Goal: Task Accomplishment & Management: Manage account settings

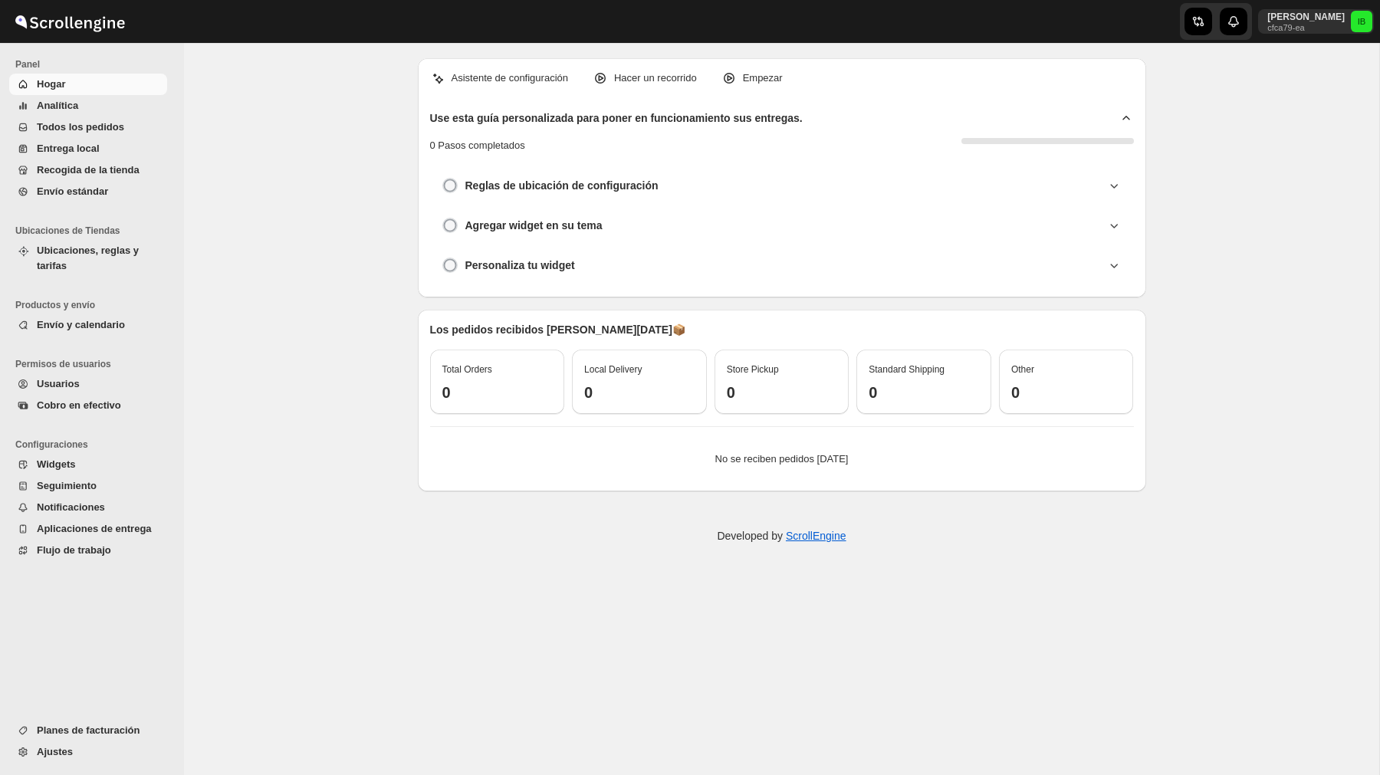
click at [74, 113] on button "Analítica" at bounding box center [88, 105] width 158 height 21
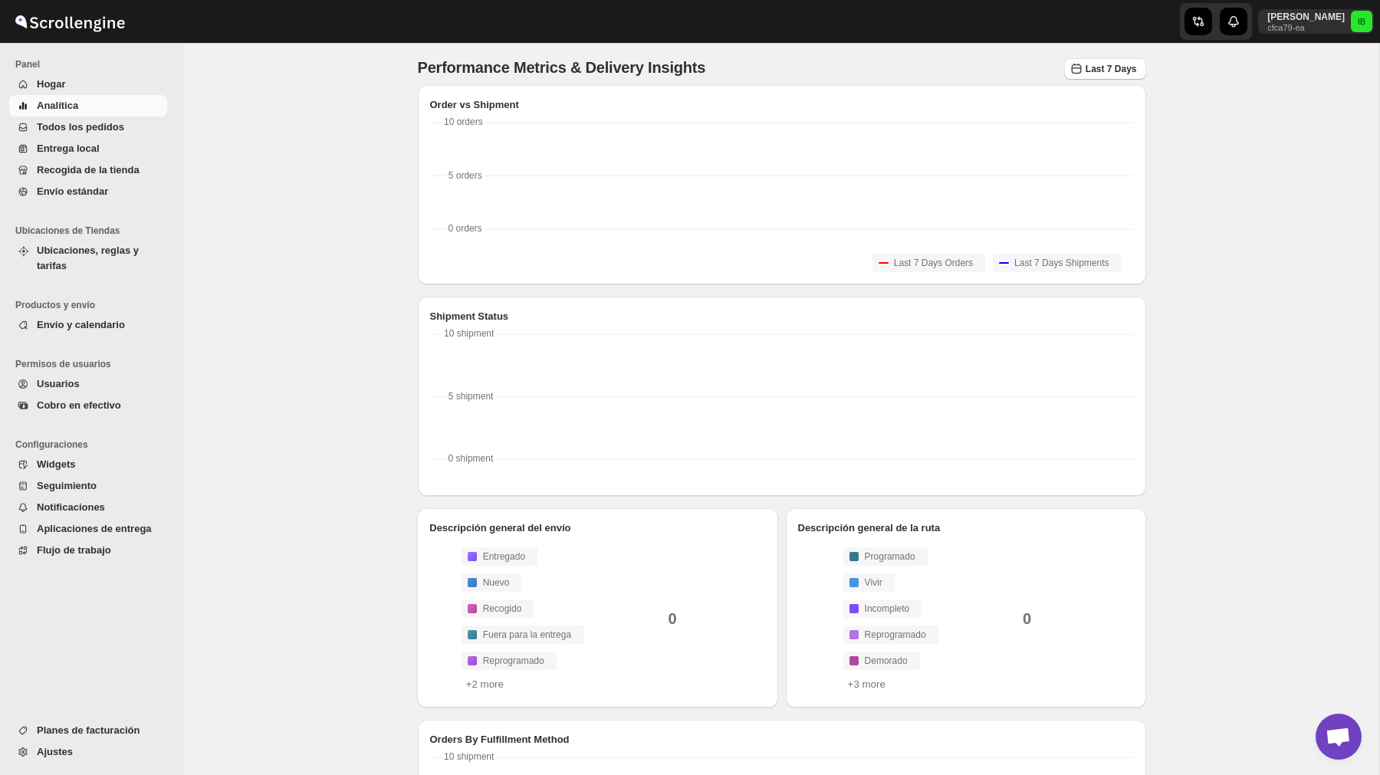
scroll to position [303, 0]
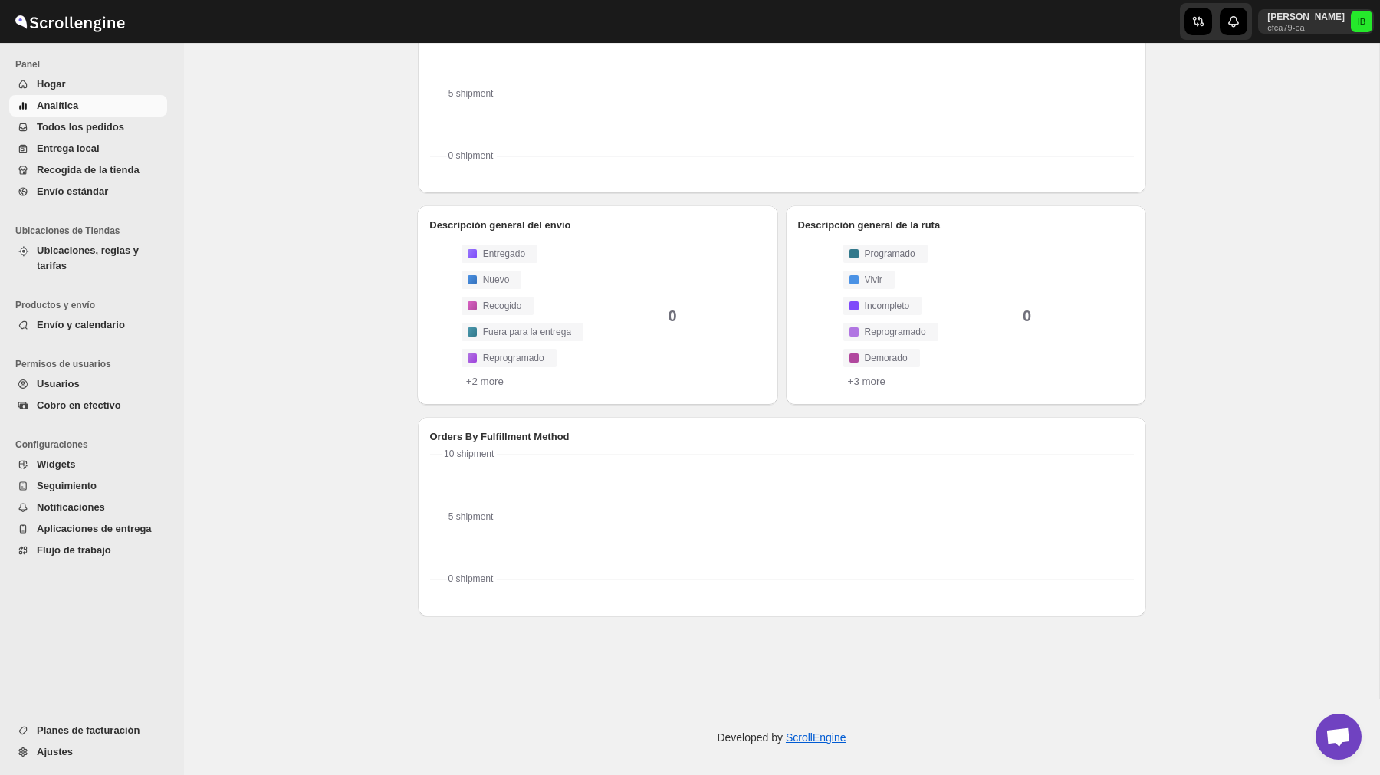
click at [97, 128] on span "Todos los pedidos" at bounding box center [80, 126] width 87 height 11
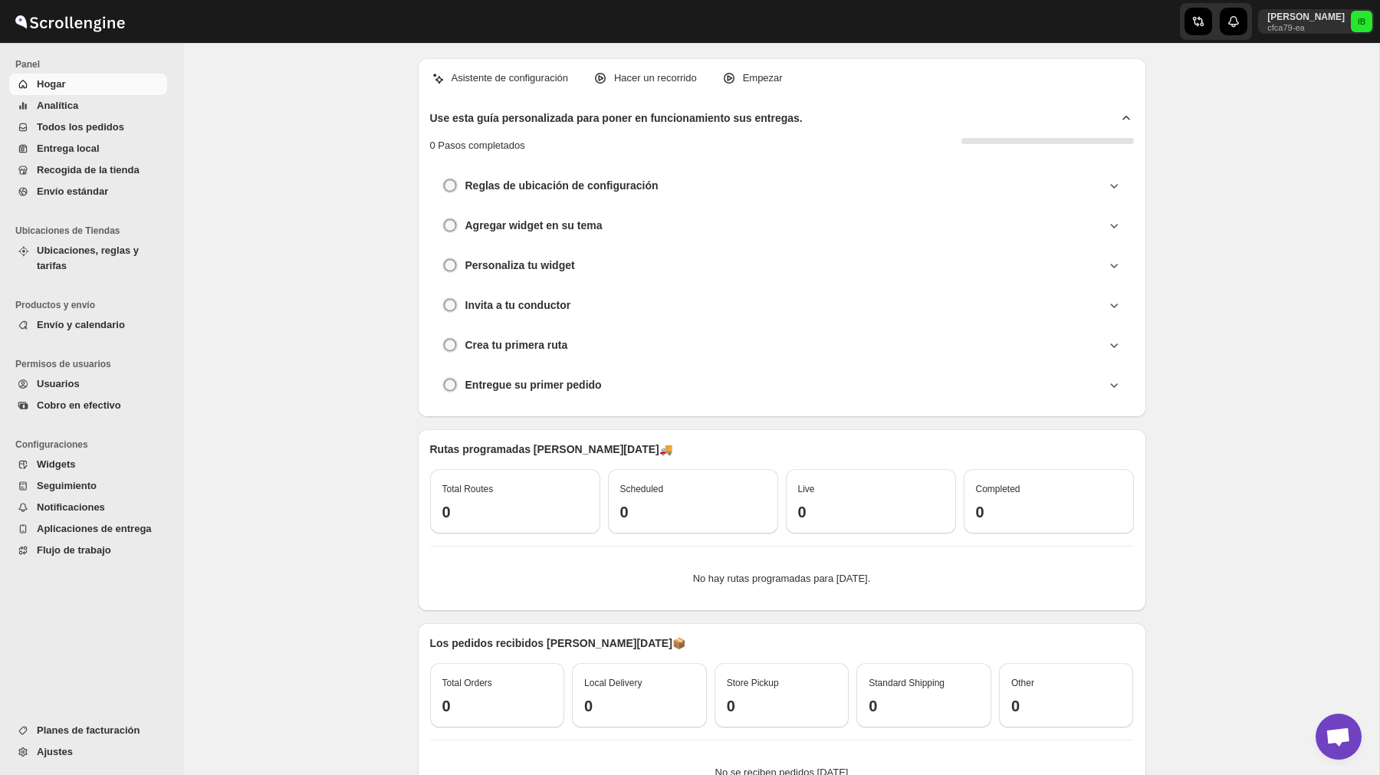
click at [94, 323] on span "Envío y calendario" at bounding box center [81, 324] width 88 height 11
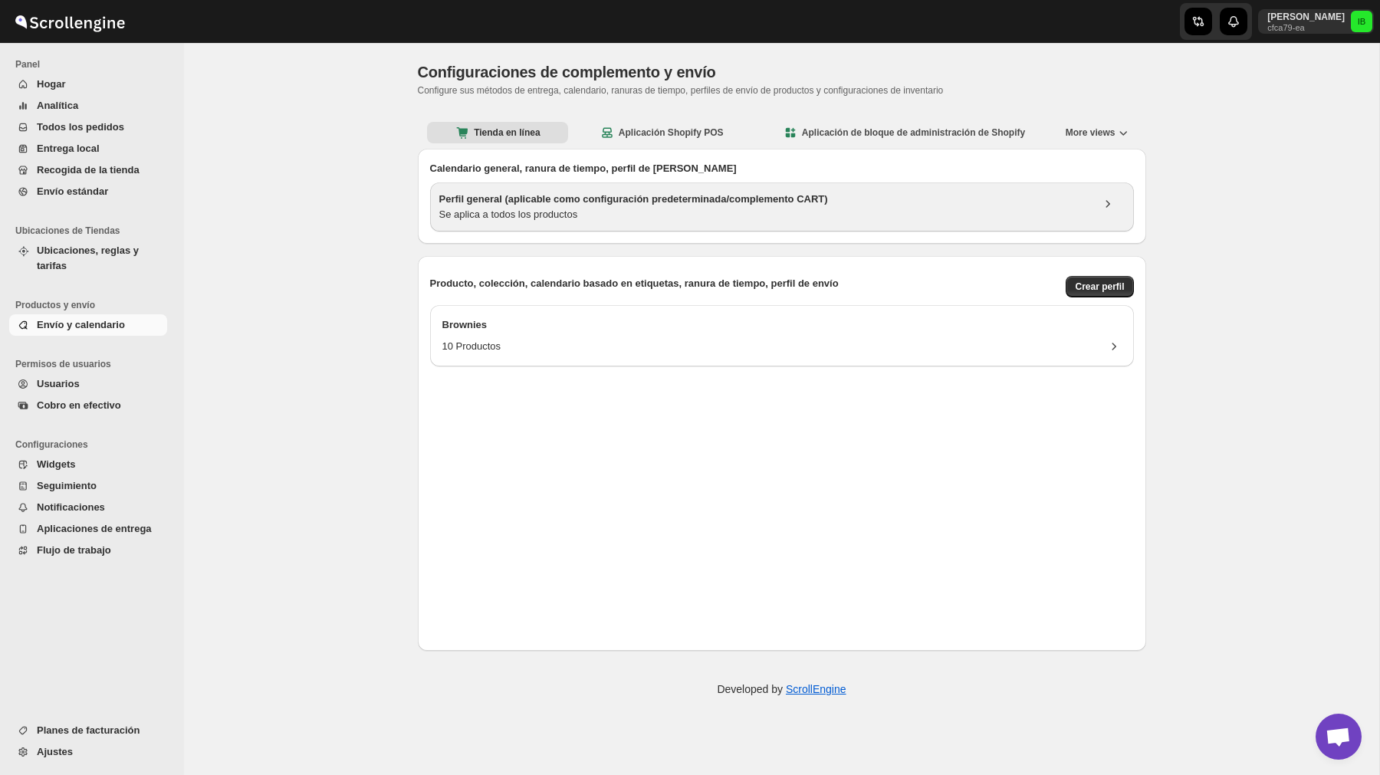
click at [691, 200] on h3 "Perfil general (aplicable como configuración predeterminada/complemento CART)" at bounding box center [765, 199] width 652 height 15
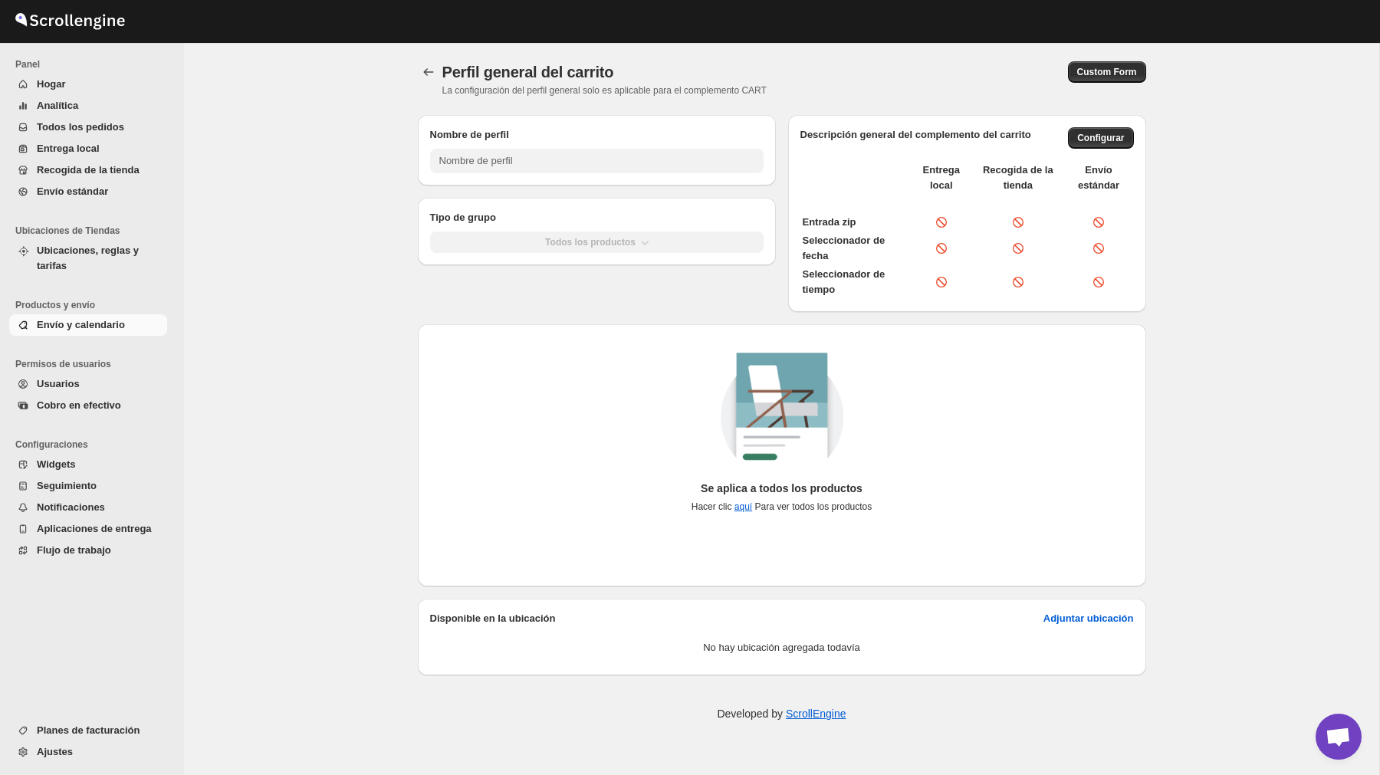
type input "General Profile (Applicable As Default Setting/CART Plugin)"
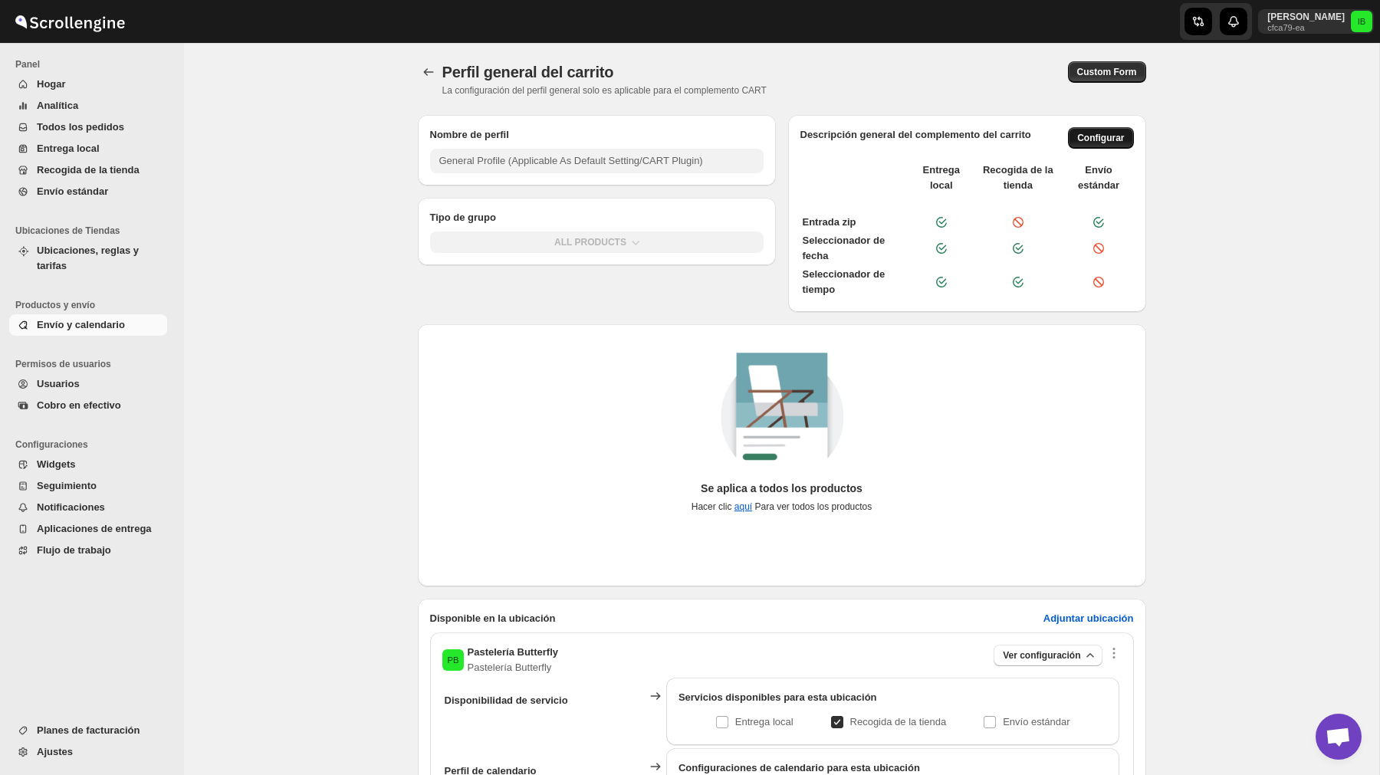
click at [1110, 142] on span "Configurar" at bounding box center [1100, 138] width 47 height 12
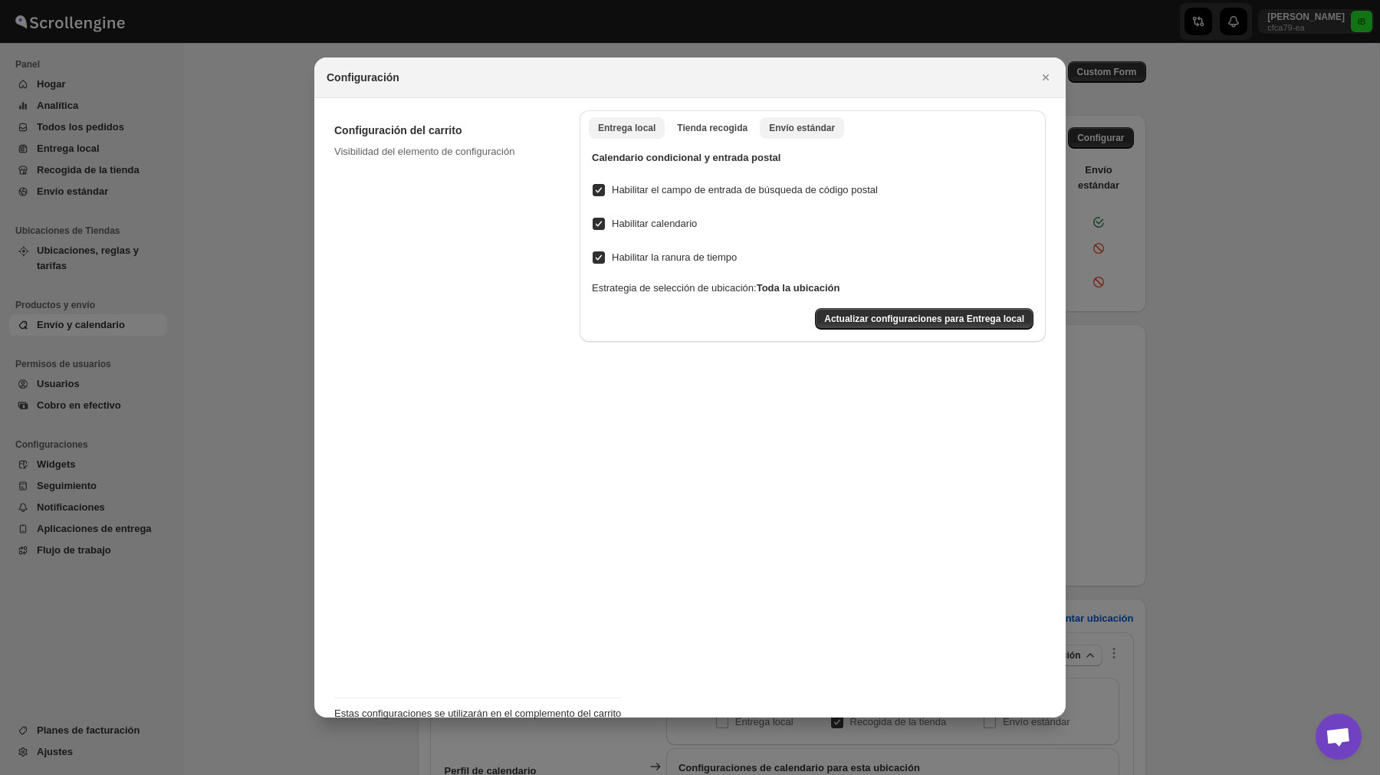
click at [806, 126] on span "Envío estándar" at bounding box center [802, 128] width 66 height 12
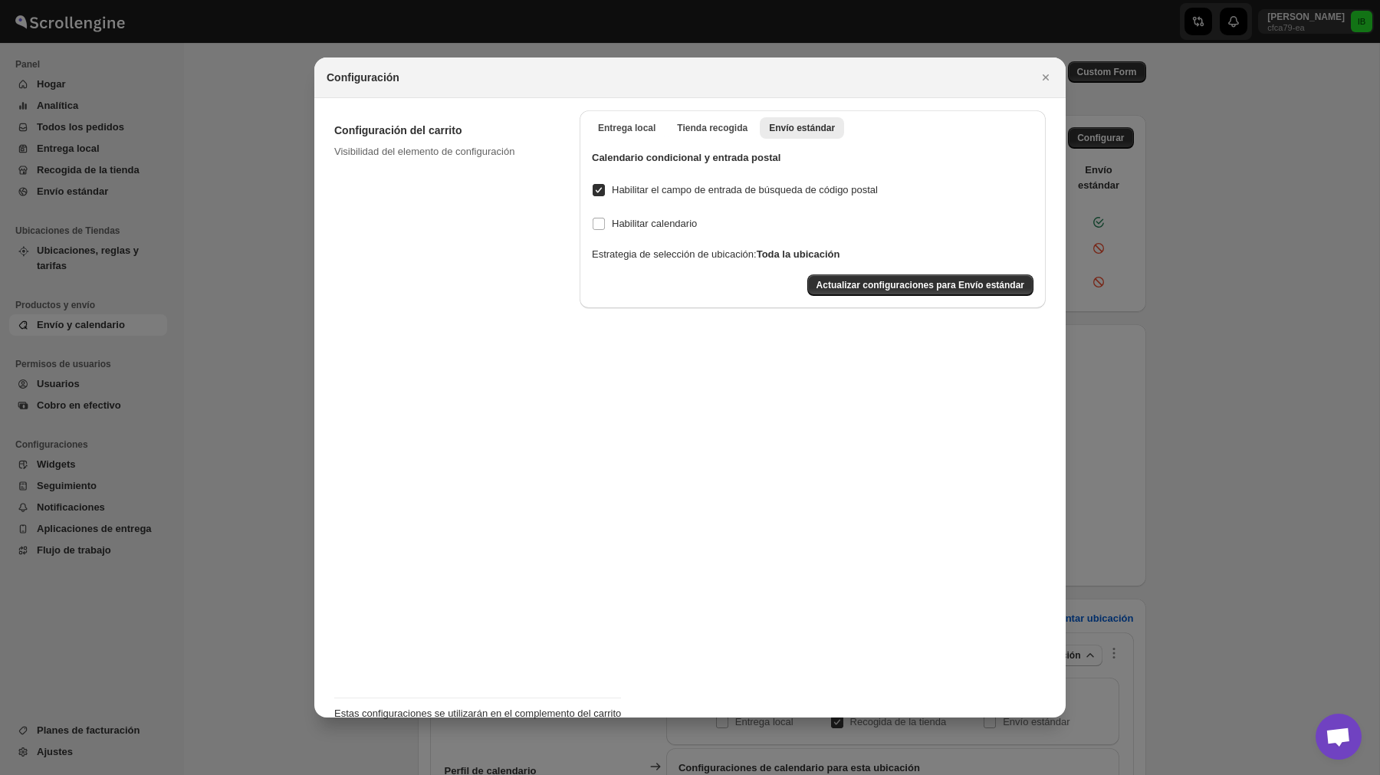
click at [665, 191] on span "Habilitar el campo de entrada de búsqueda de código postal" at bounding box center [745, 189] width 266 height 11
click at [605, 191] on input "Habilitar el campo de entrada de búsqueda de código postal" at bounding box center [599, 190] width 12 height 12
checkbox input "false"
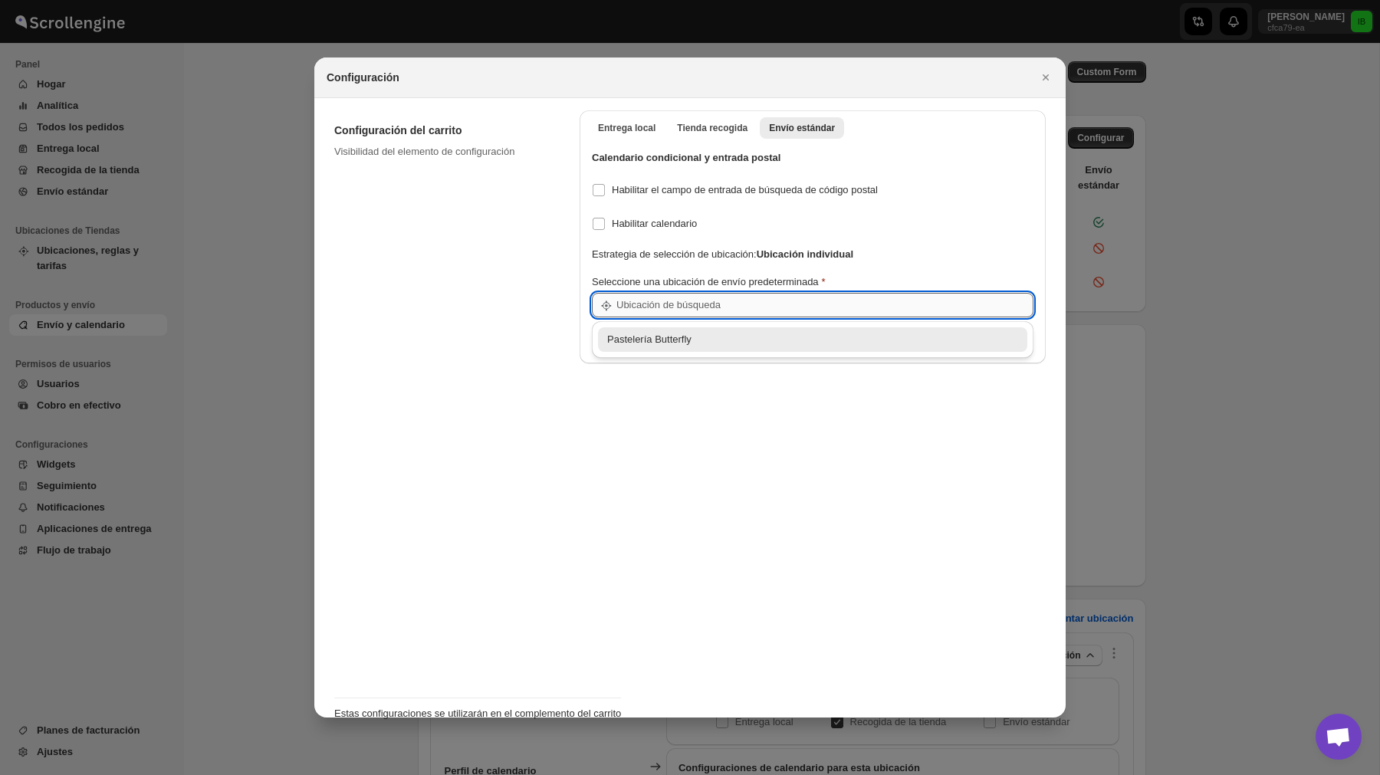
click at [649, 294] on input ":r46:" at bounding box center [824, 305] width 417 height 25
click at [647, 340] on div "Pastelería Butterfly" at bounding box center [812, 339] width 411 height 15
type input "Pastelería Butterfly"
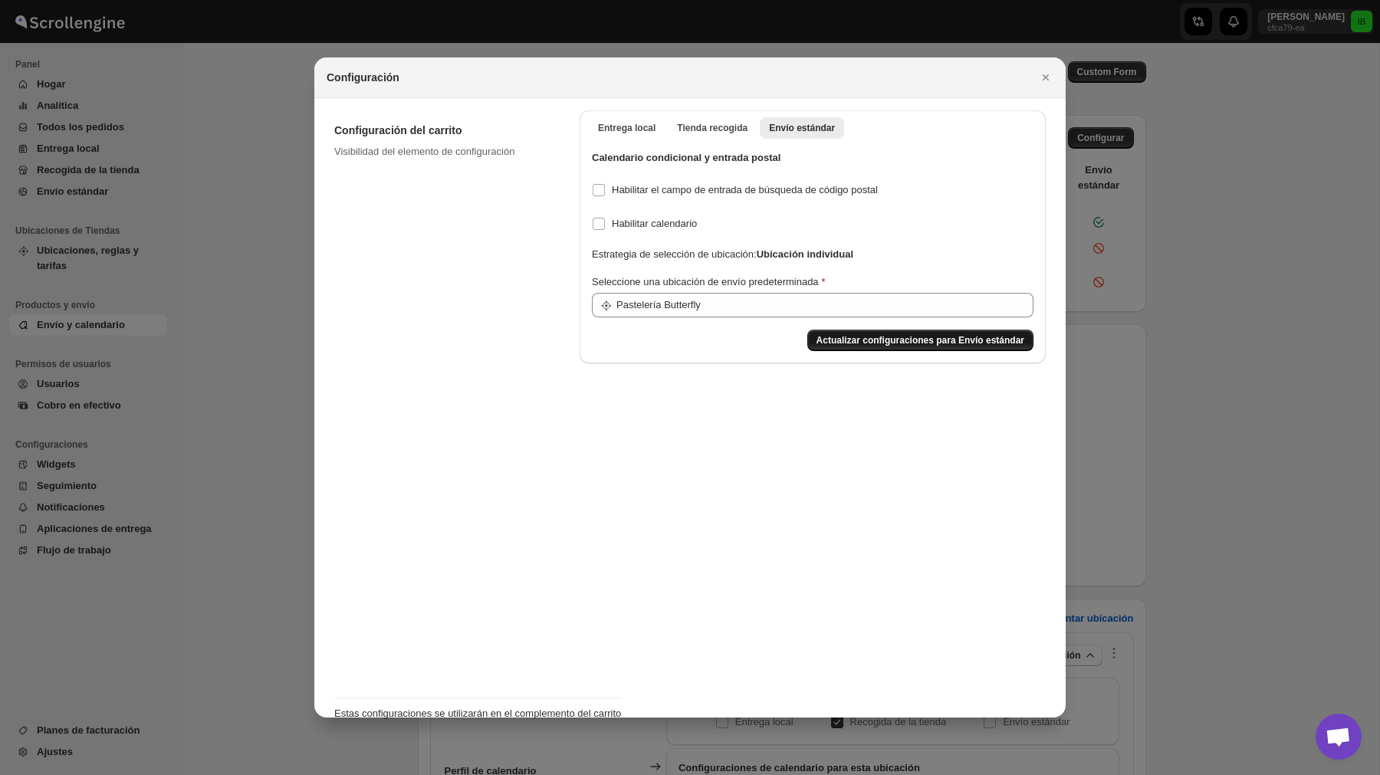
click at [869, 340] on span "Actualizar configuraciones para Envío estándar" at bounding box center [920, 340] width 208 height 12
click at [1046, 83] on icon "Close" at bounding box center [1045, 77] width 15 height 15
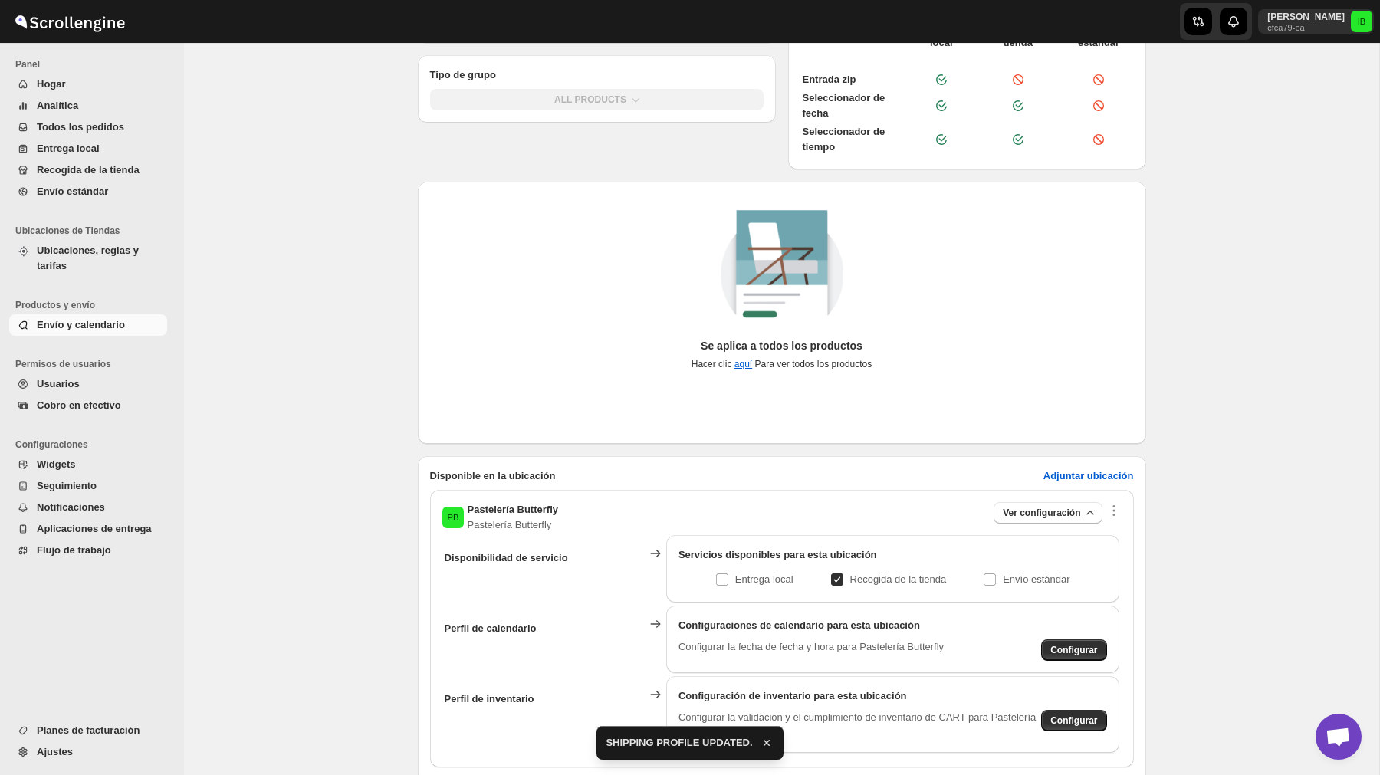
scroll to position [228, 0]
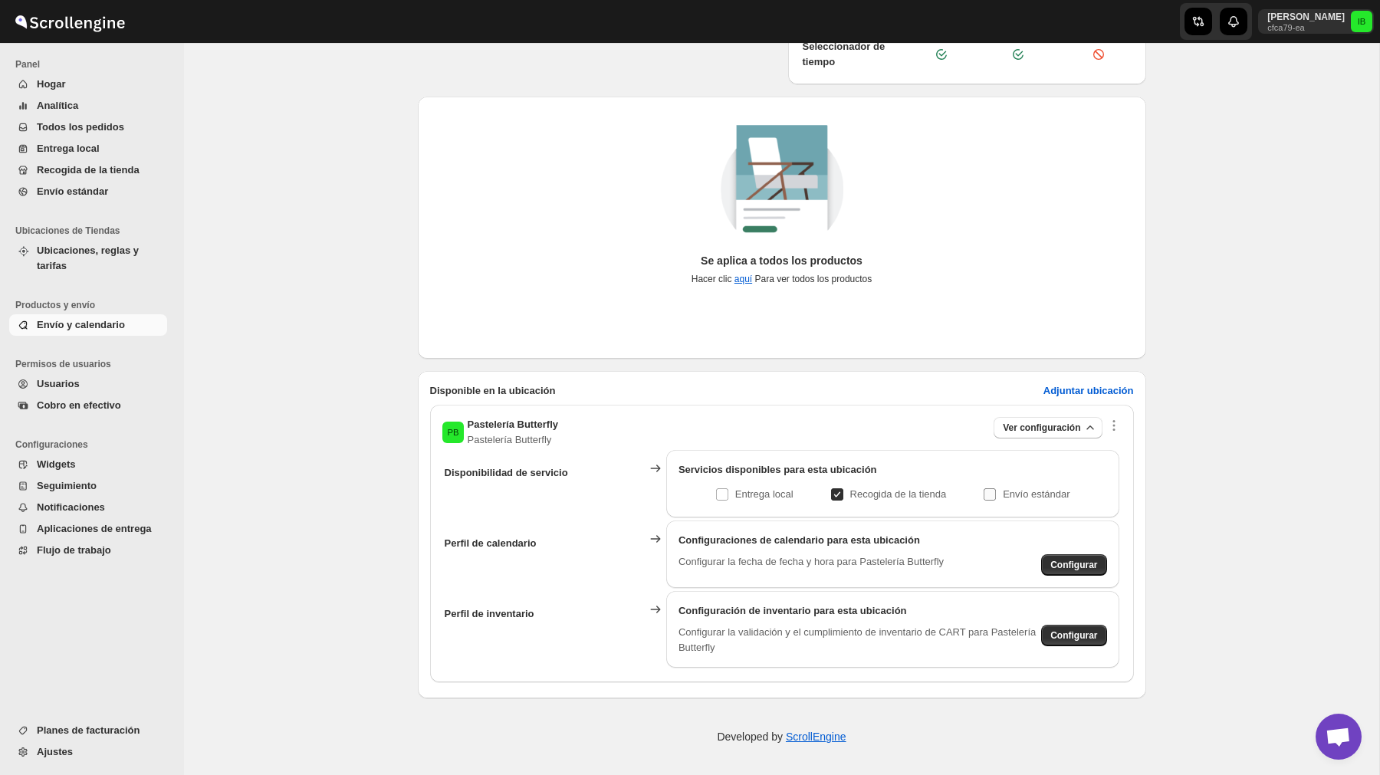
click at [1008, 499] on p "Envío estándar" at bounding box center [1036, 494] width 67 height 15
click at [1002, 499] on input "Envío estándar" at bounding box center [996, 494] width 12 height 12
checkbox input "true"
click at [71, 396] on button "Cobro en efectivo" at bounding box center [88, 405] width 158 height 21
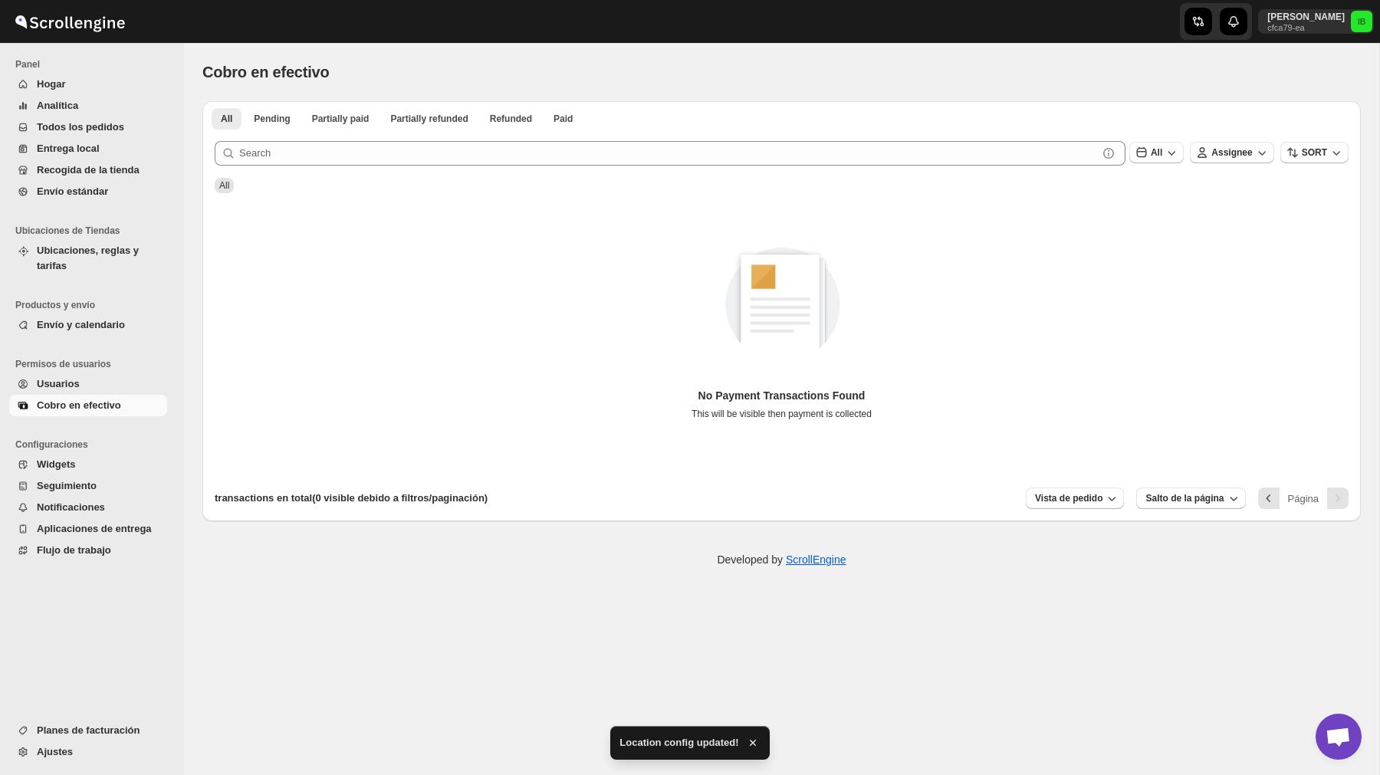
click at [79, 260] on span "Ubicaciones, reglas y tarifas" at bounding box center [100, 258] width 127 height 31
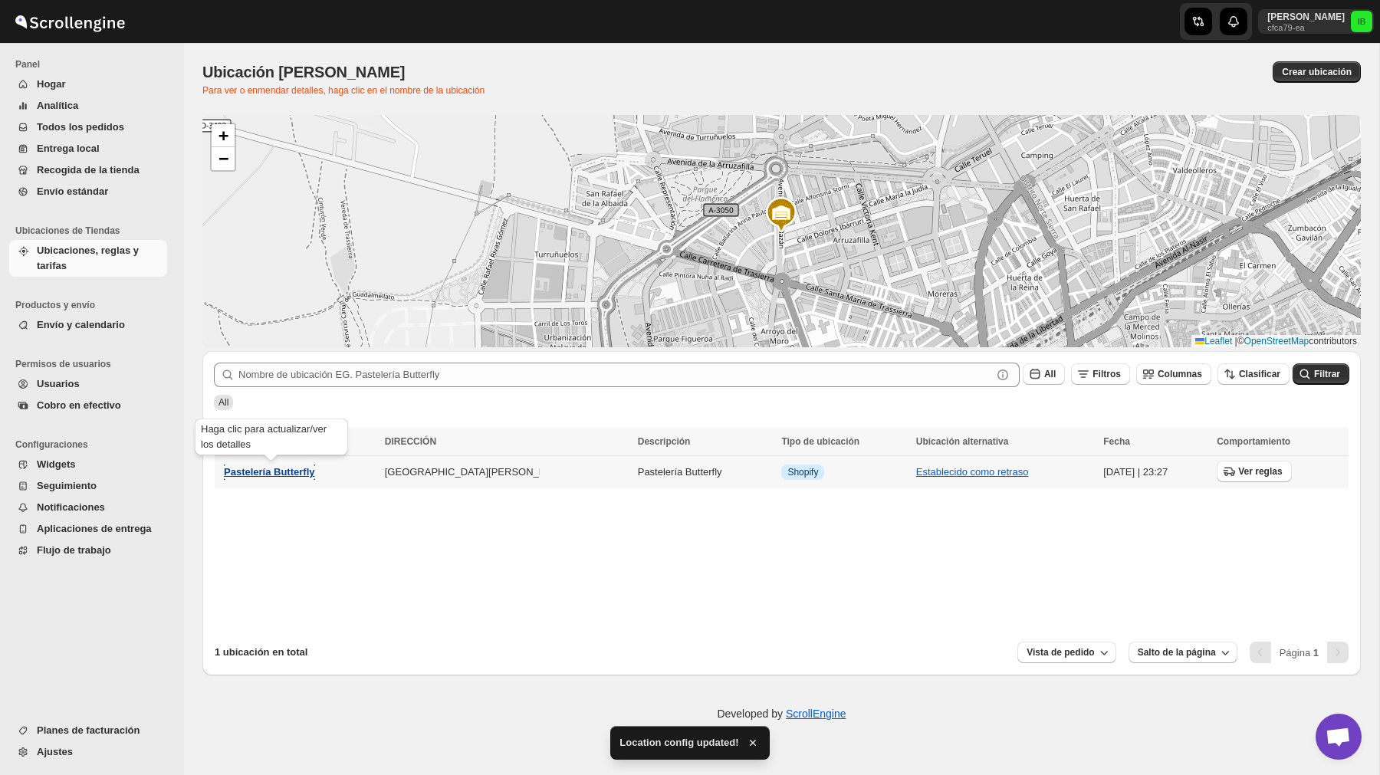
click at [284, 471] on span "Pastelería Butterfly" at bounding box center [269, 471] width 91 height 11
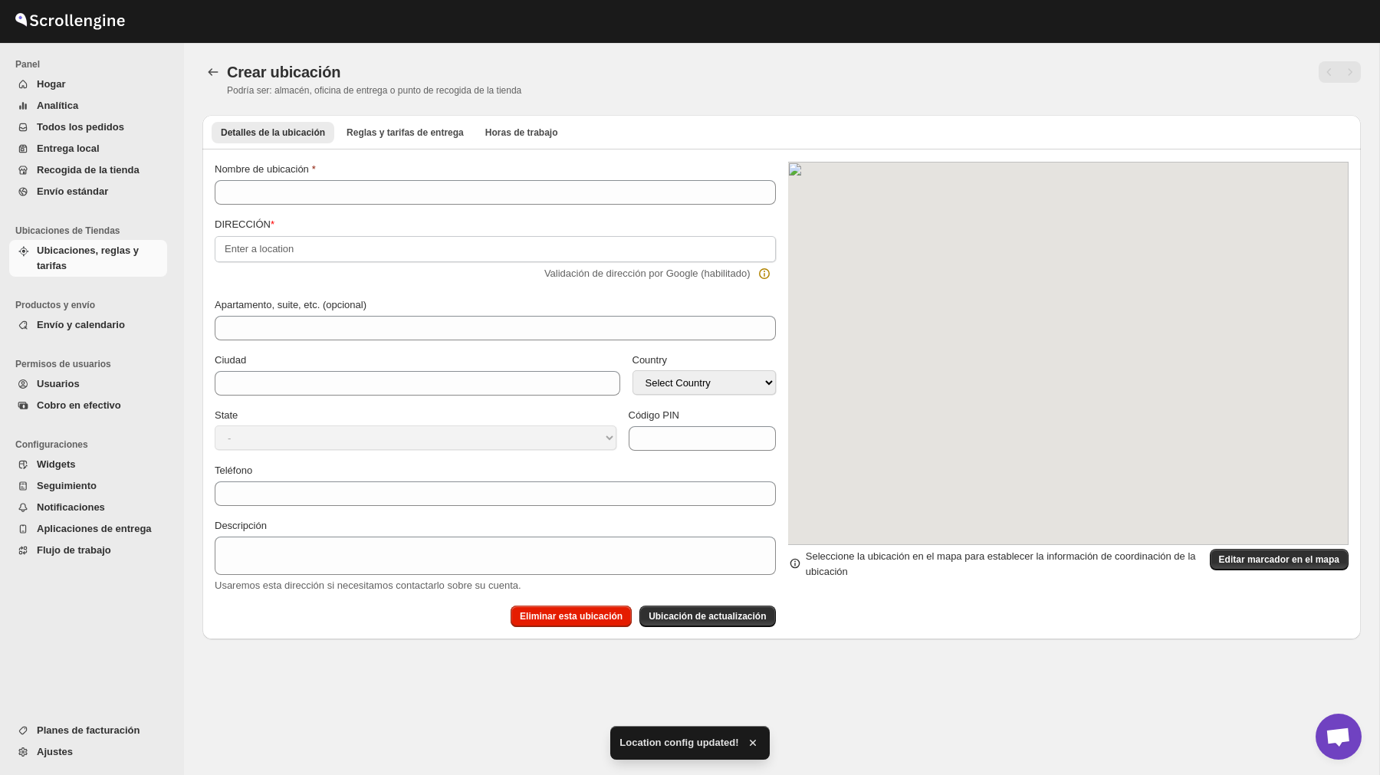
type input "Pastelería Butterfly"
type input "Número 1 Local 10"
type input "[GEOGRAPHIC_DATA]"
select select "ES"
type input "14011"
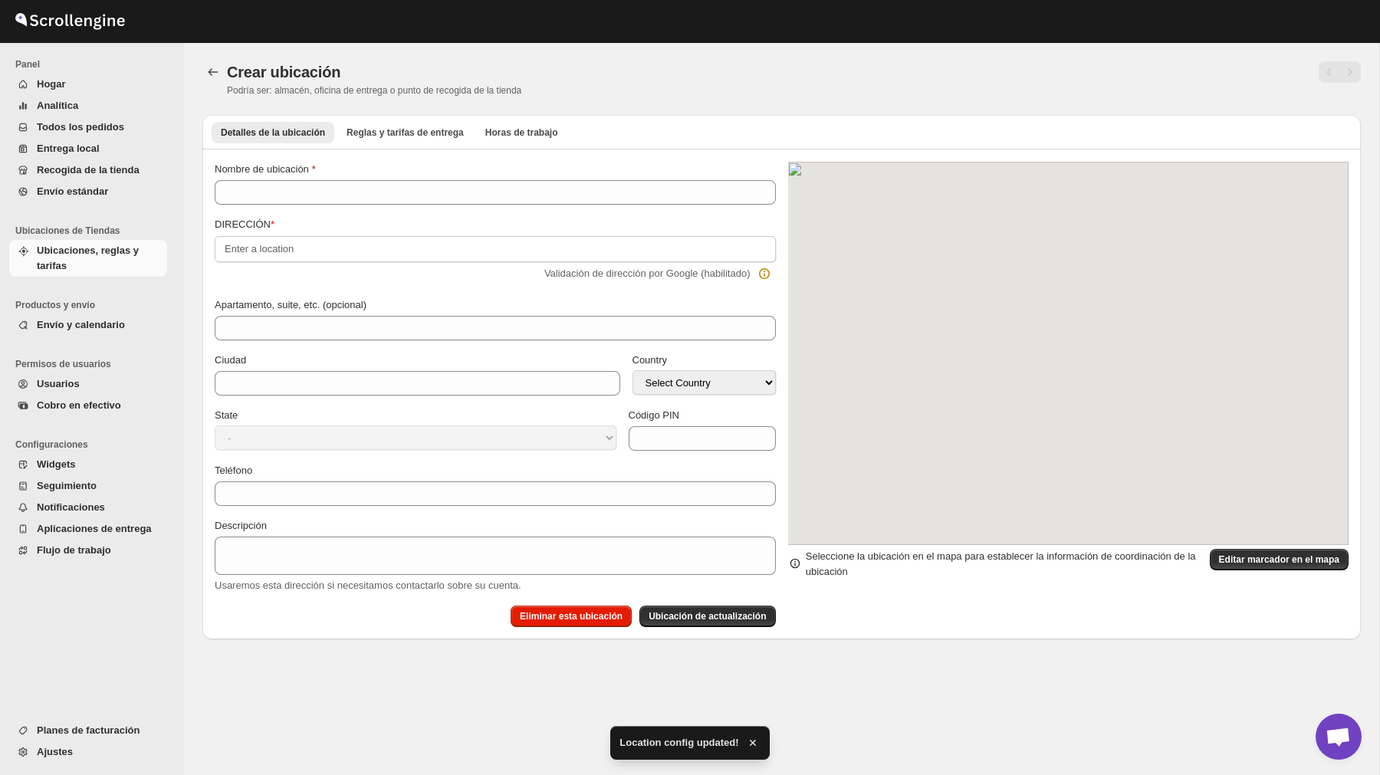
type input "[PHONE_NUMBER]"
type textarea "Pastelería Butterfly"
select select "[GEOGRAPHIC_DATA]"
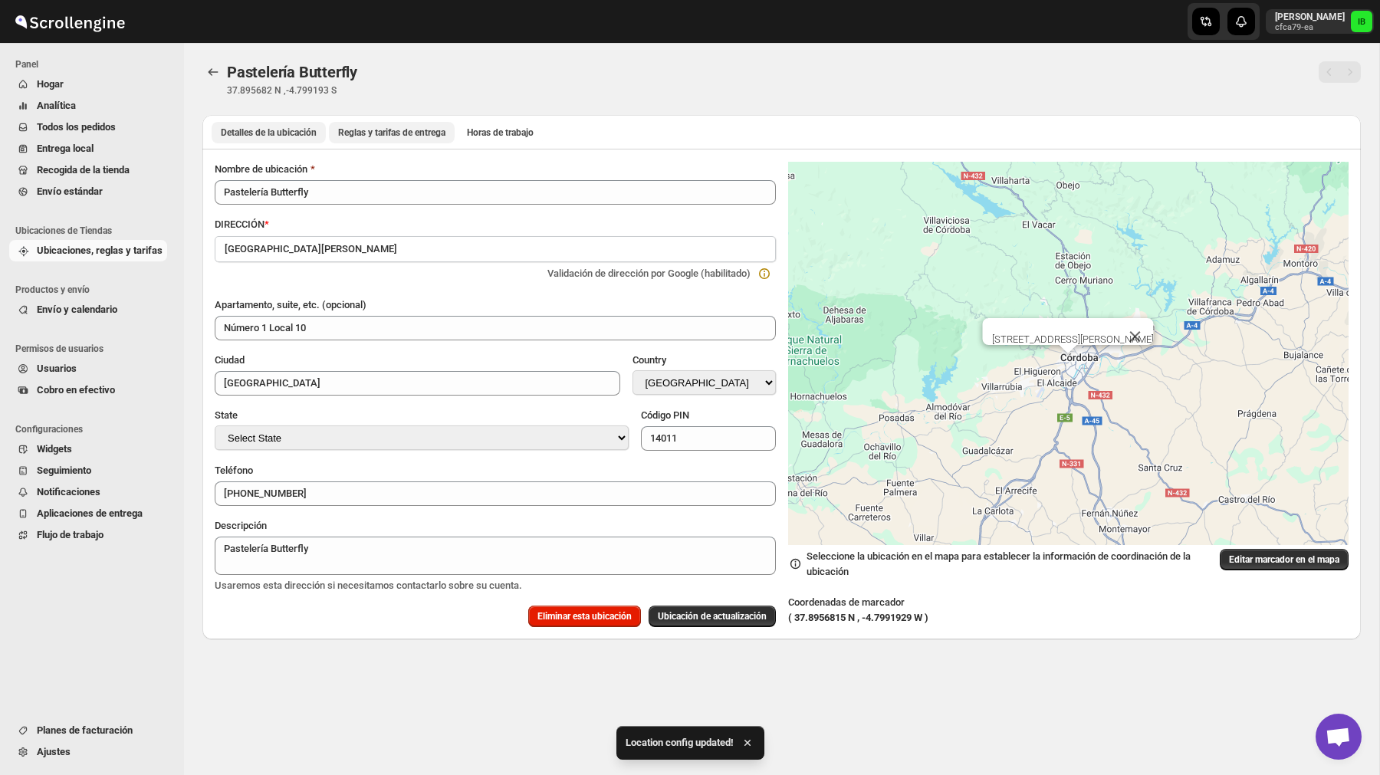
click at [426, 133] on span "Reglas y tarifas de entrega" at bounding box center [391, 132] width 107 height 12
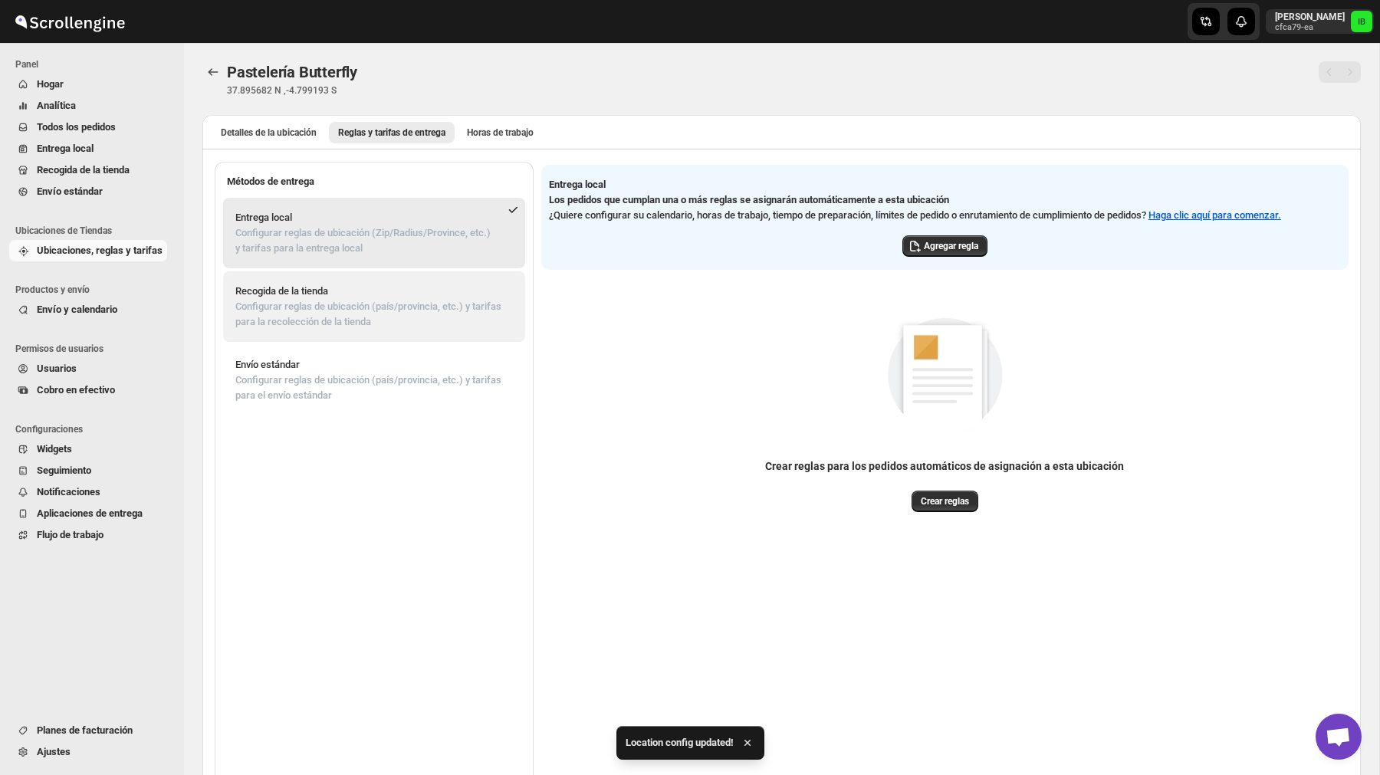
click at [424, 290] on p "Recogida de la tienda" at bounding box center [374, 291] width 278 height 15
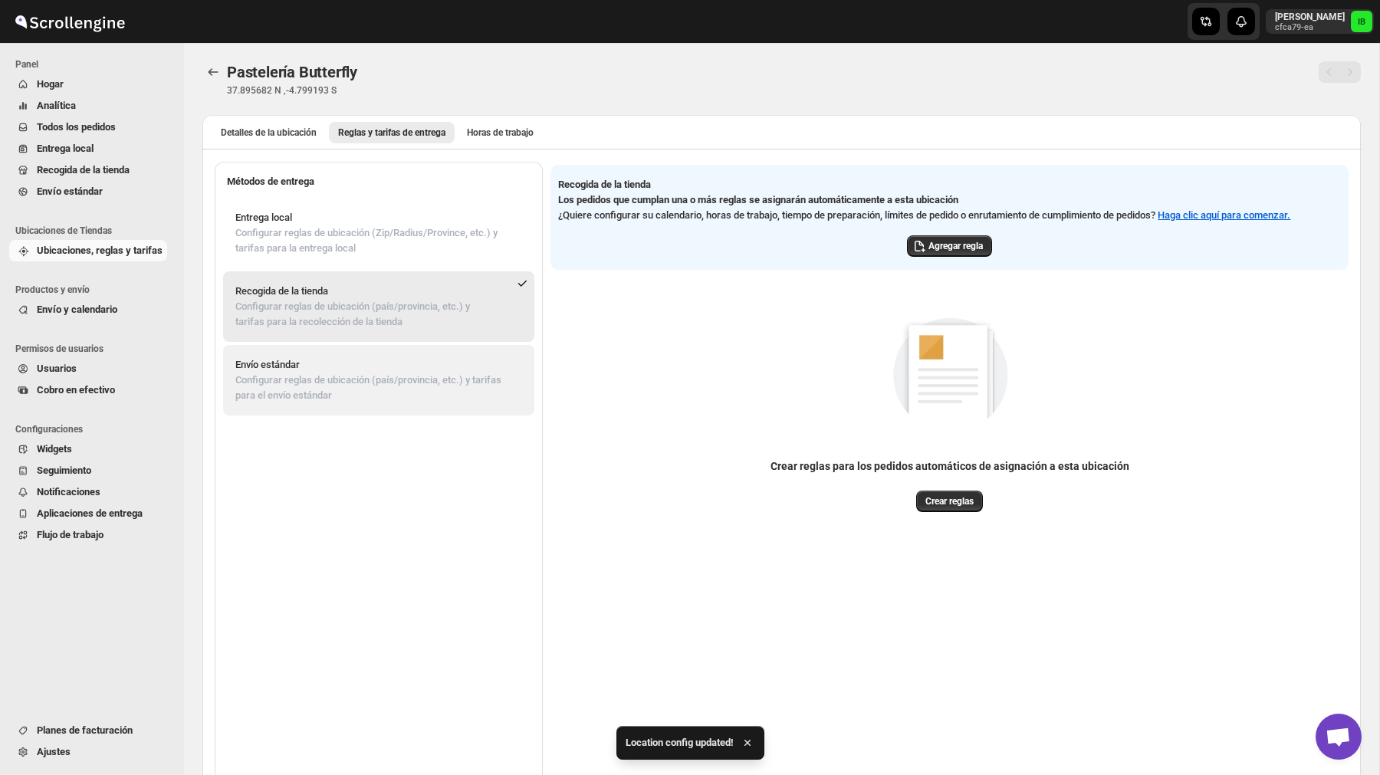
click at [429, 395] on p "Configurar reglas de ubicación (país/provincia, etc.) y tarifas para el envío e…" at bounding box center [378, 388] width 287 height 31
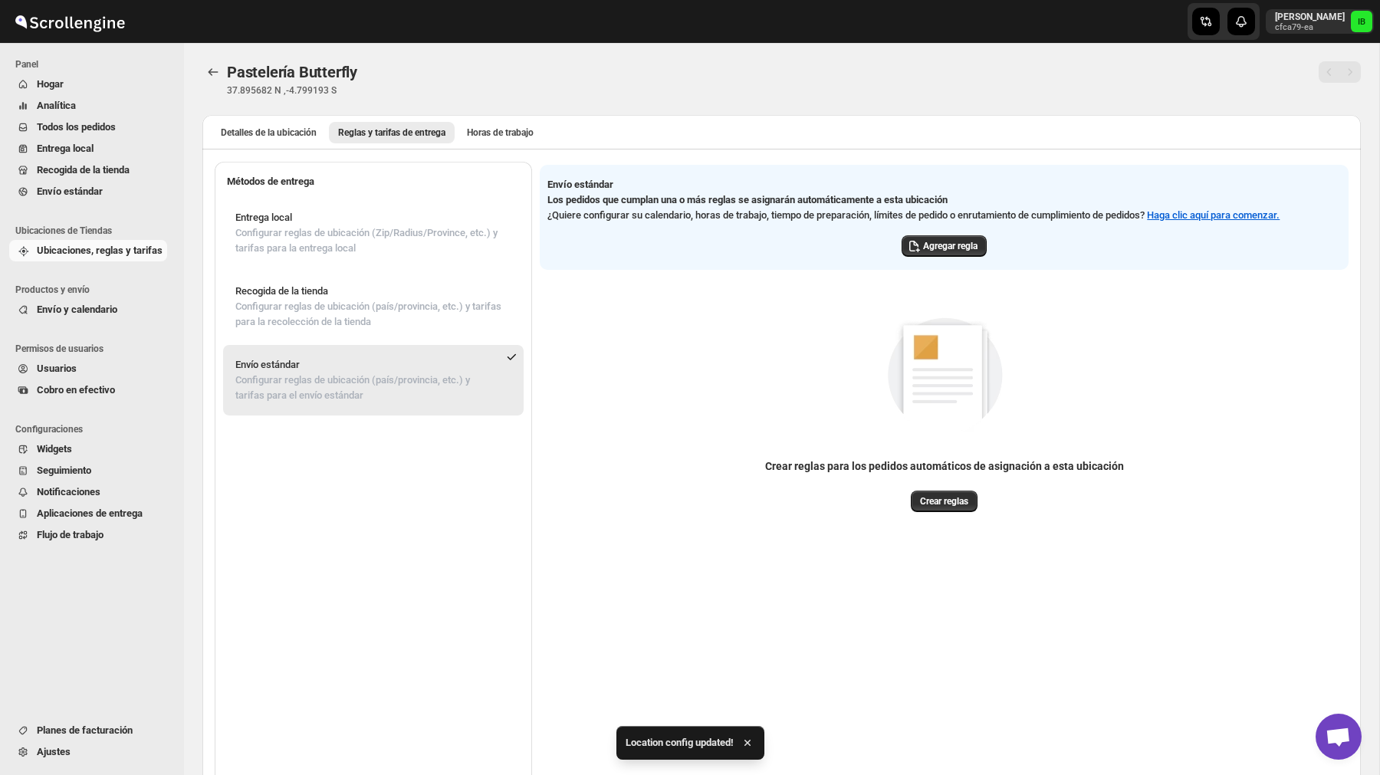
click at [383, 192] on div "Entrega local Configurar reglas de ubicación (Zip/Radius/Province, etc.) y tari…" at bounding box center [373, 499] width 317 height 620
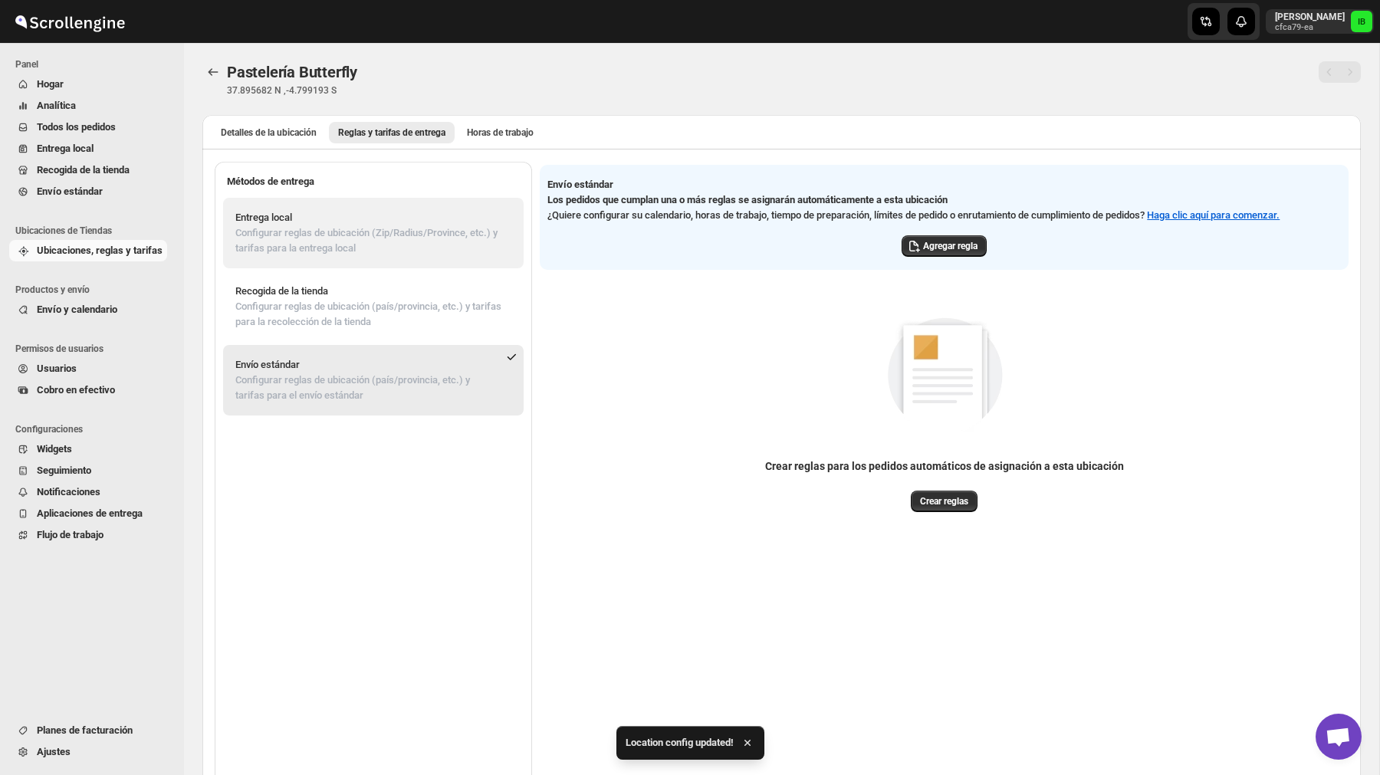
click at [381, 222] on p "Entrega local" at bounding box center [373, 217] width 276 height 15
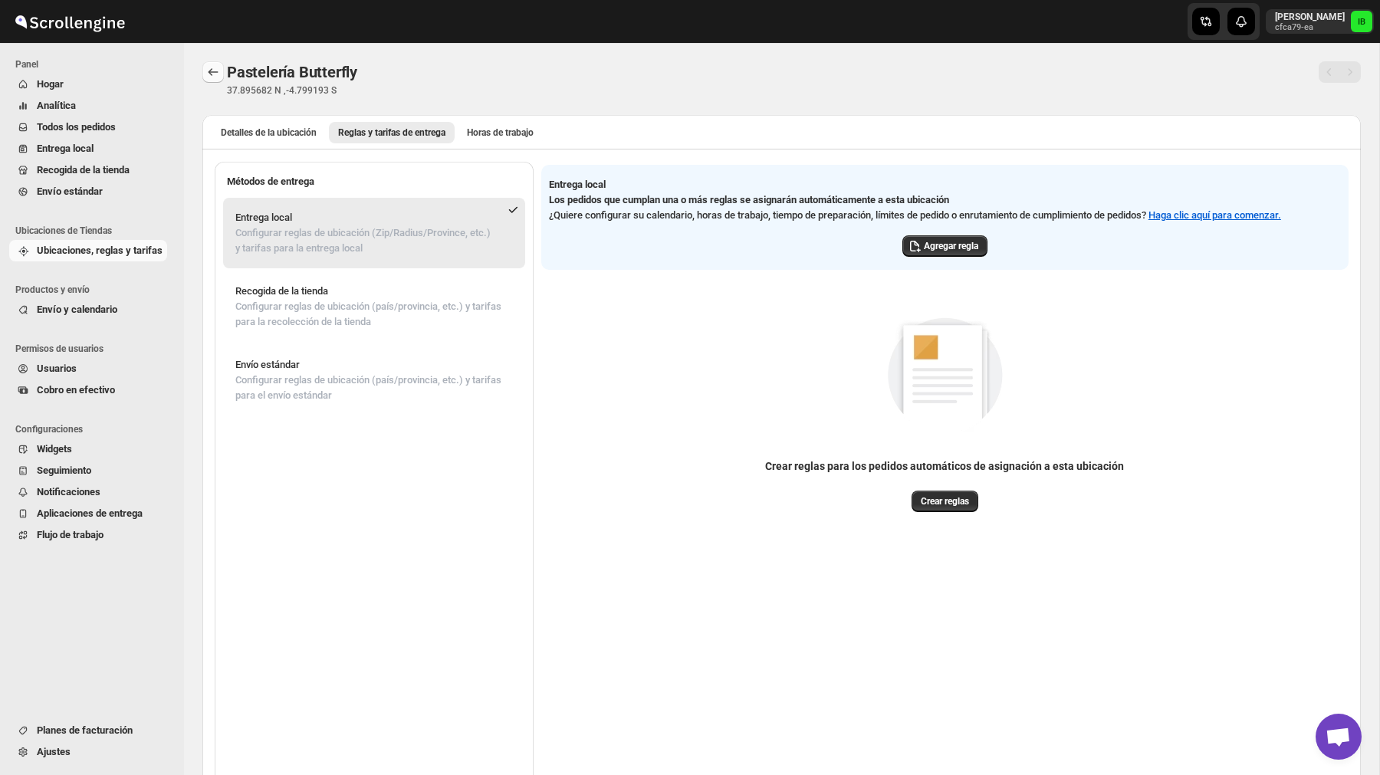
click at [216, 82] on button "Atrás" at bounding box center [212, 71] width 21 height 21
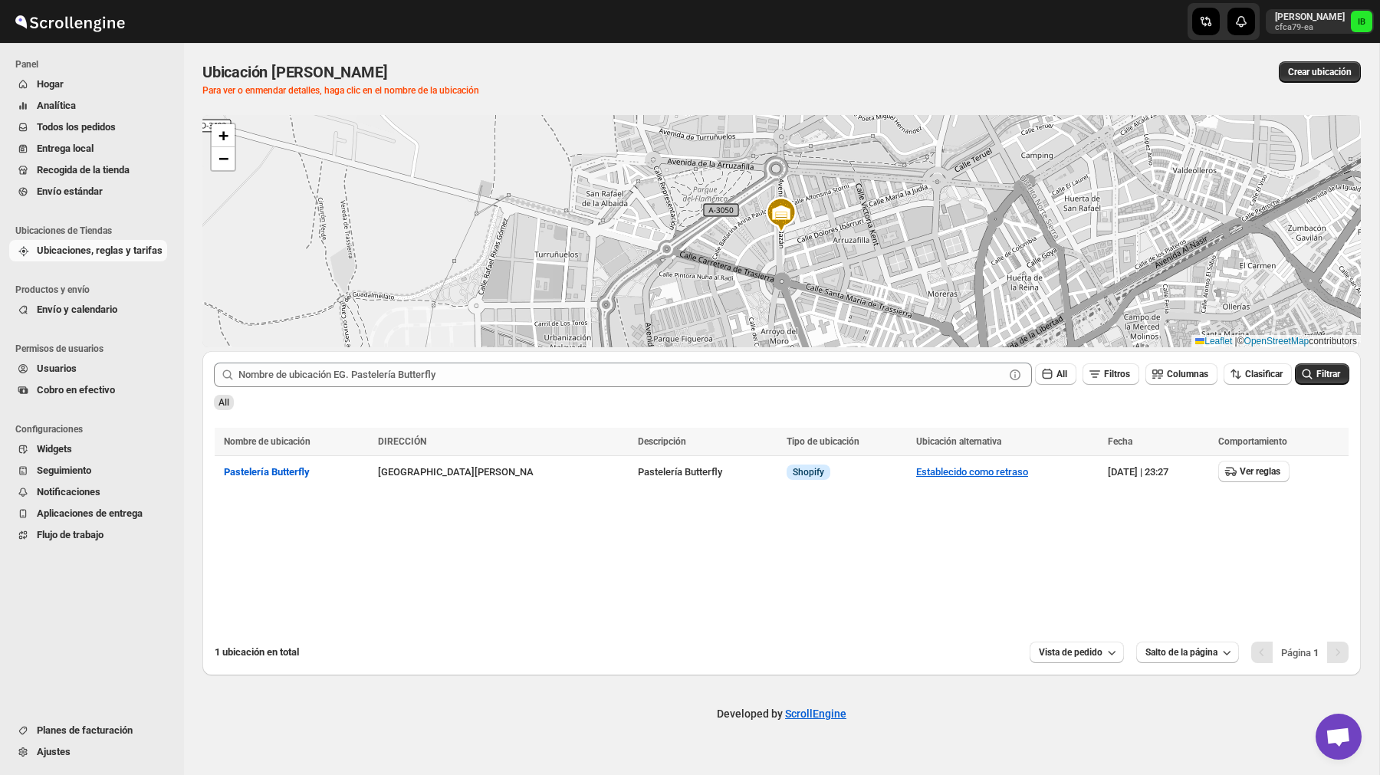
click at [79, 315] on span "Envío y calendario" at bounding box center [77, 309] width 80 height 11
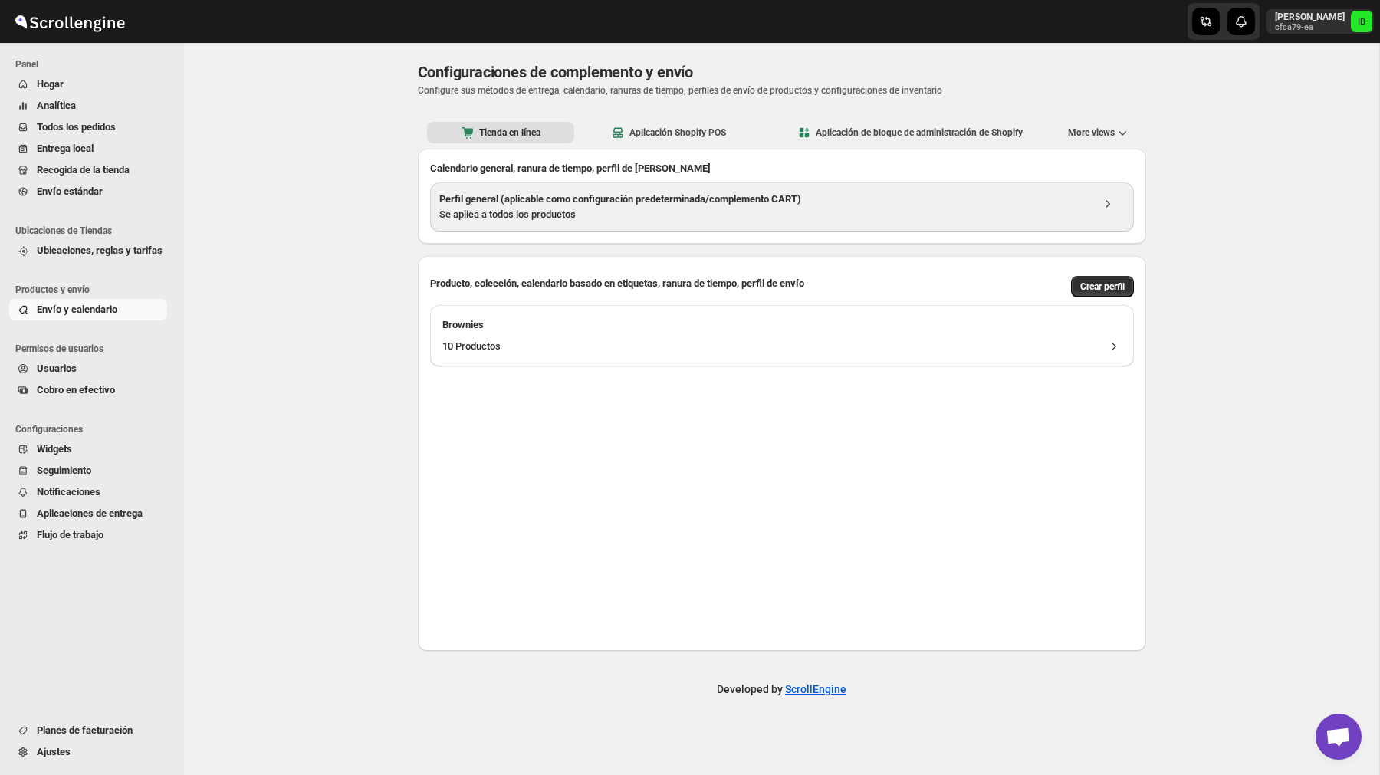
click at [599, 211] on div "Se aplica a todos los productos" at bounding box center [765, 214] width 652 height 15
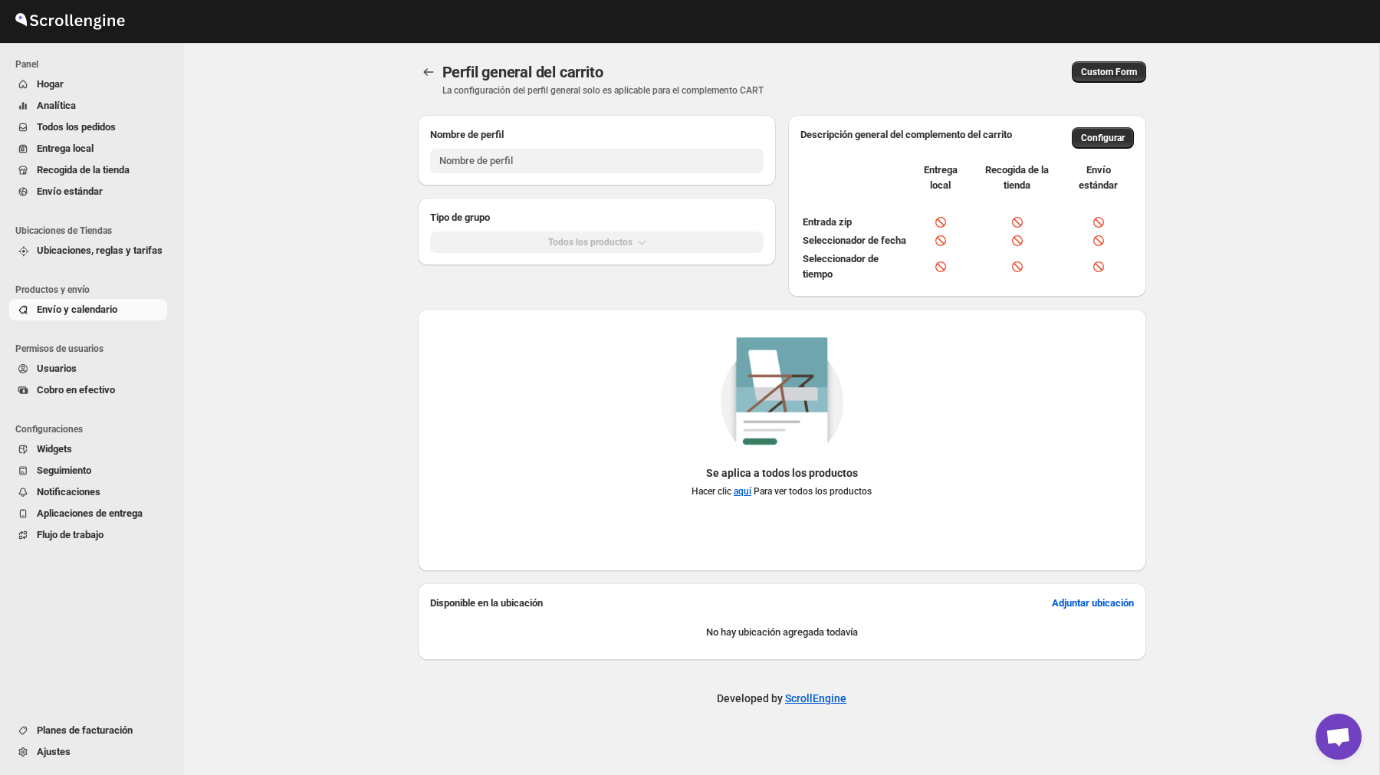
type input "General Profile (Applicable As Default Setting/CART Plugin)"
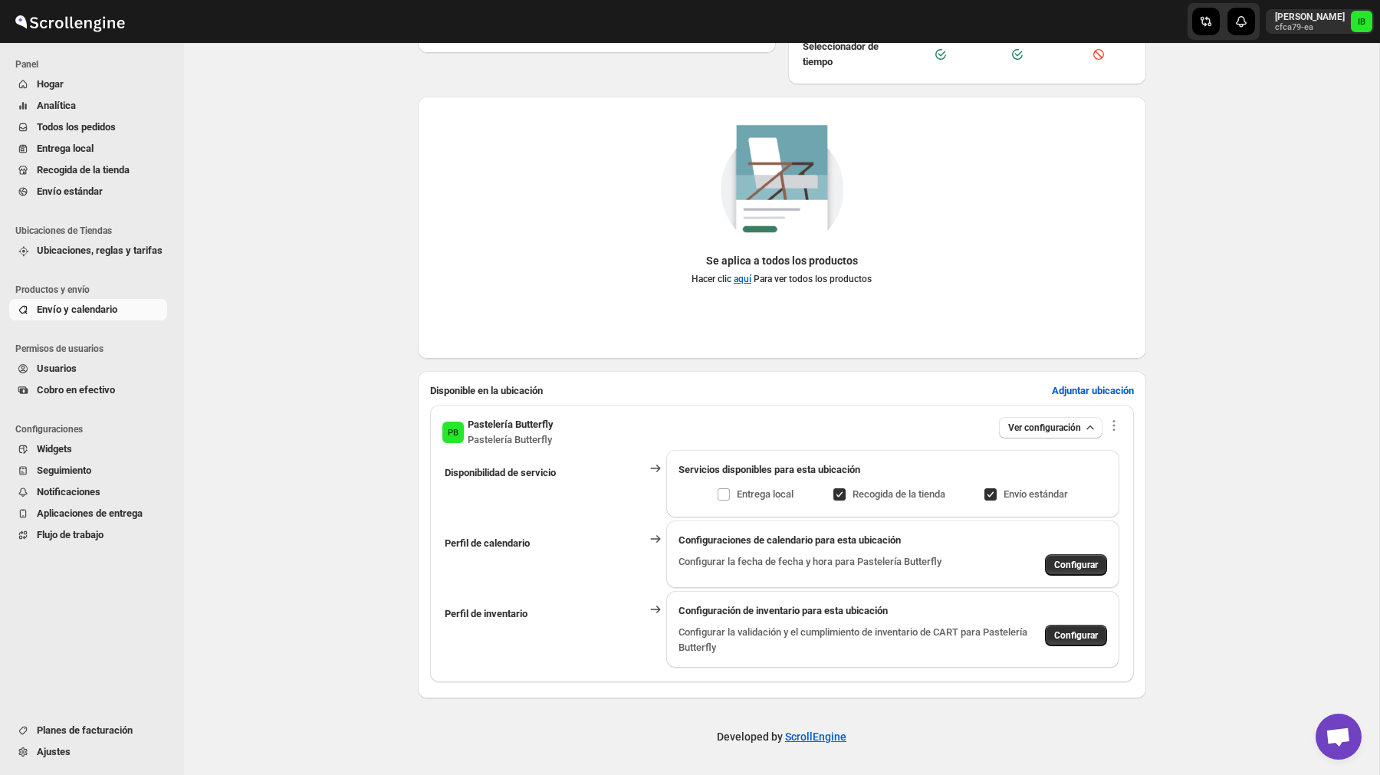
scroll to position [228, 0]
click at [990, 498] on input "Envío estándar" at bounding box center [996, 494] width 12 height 12
checkbox input "false"
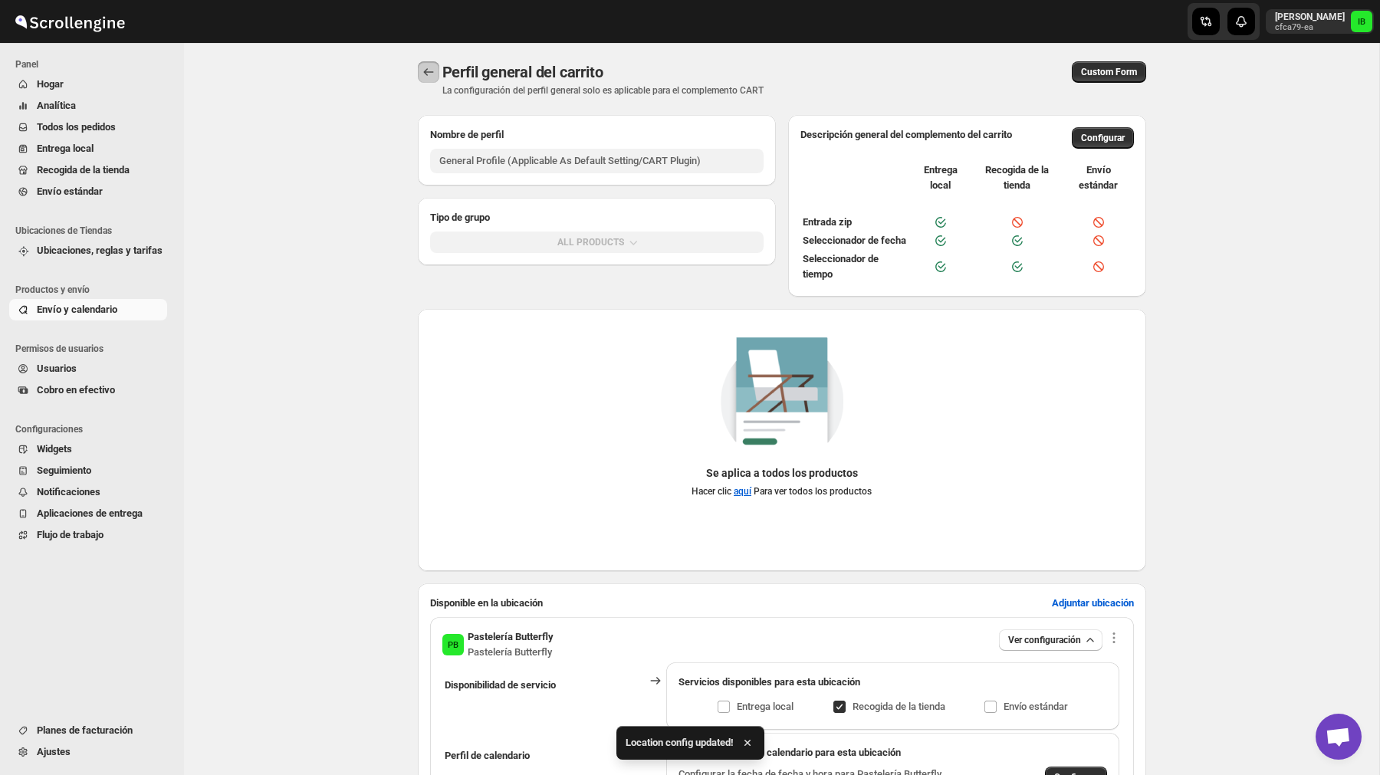
click at [428, 73] on icon "Back" at bounding box center [428, 71] width 15 height 15
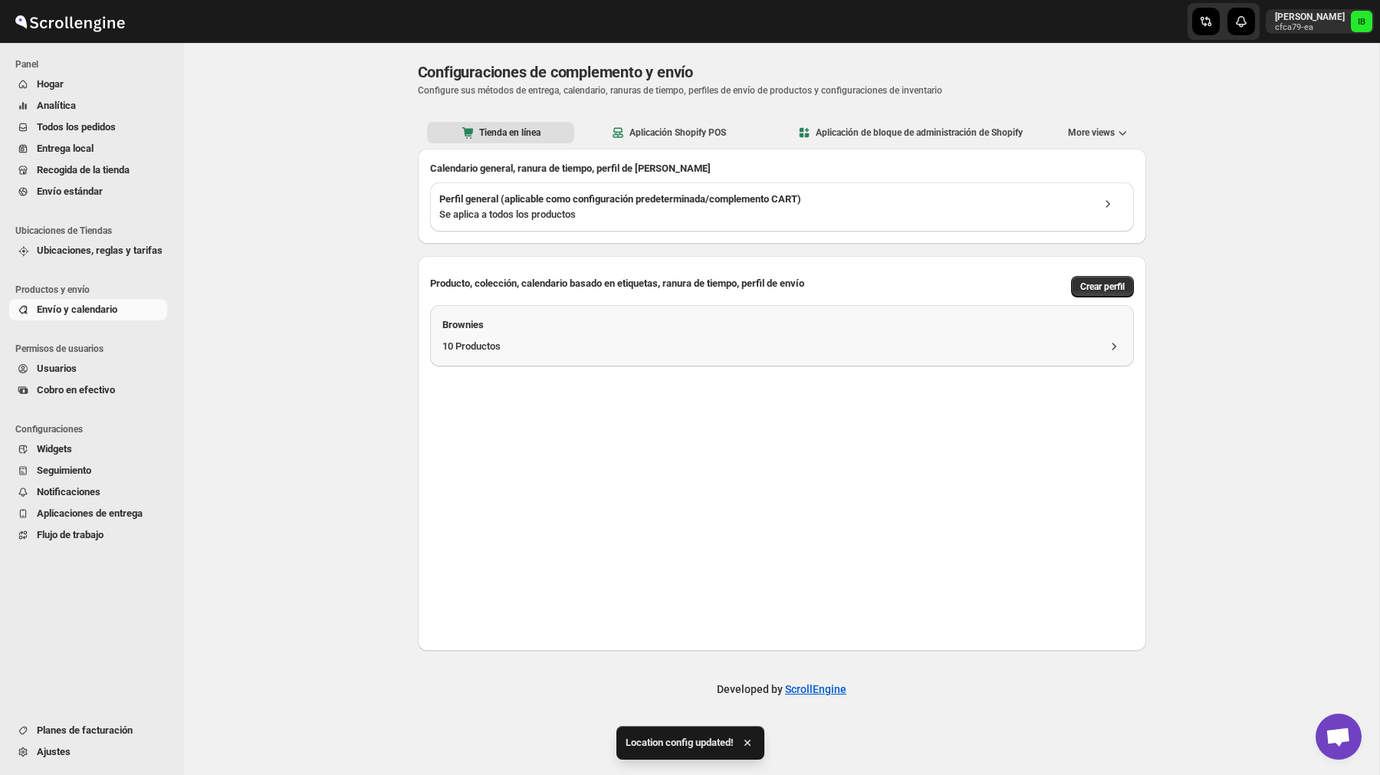
click at [570, 339] on div "10 Productos" at bounding box center [781, 346] width 679 height 15
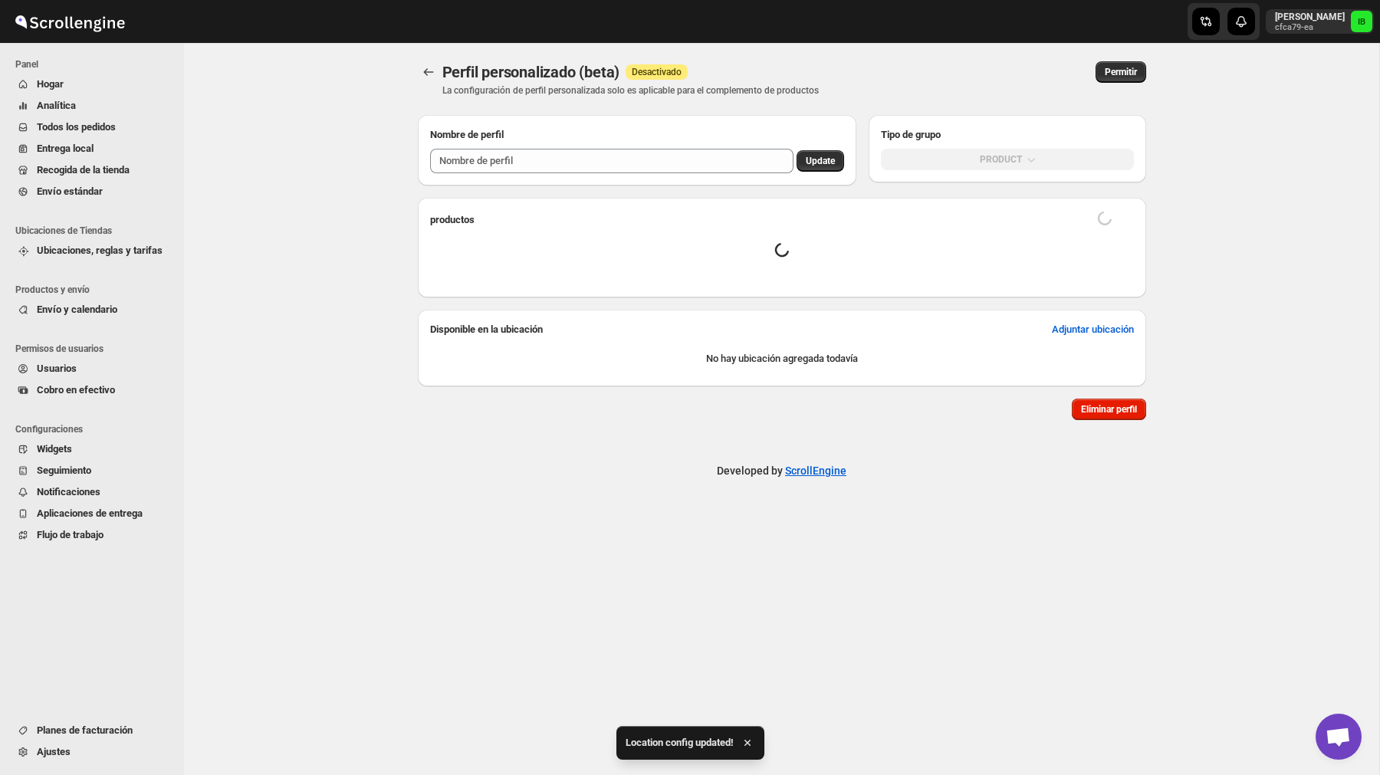
type input "Brownies"
